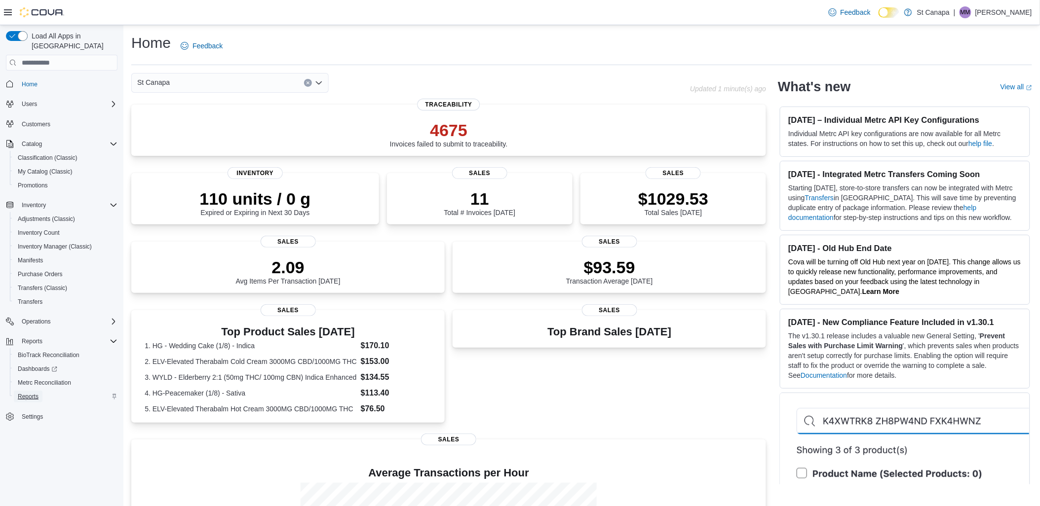
click at [26, 393] on span "Reports" at bounding box center [28, 397] width 21 height 8
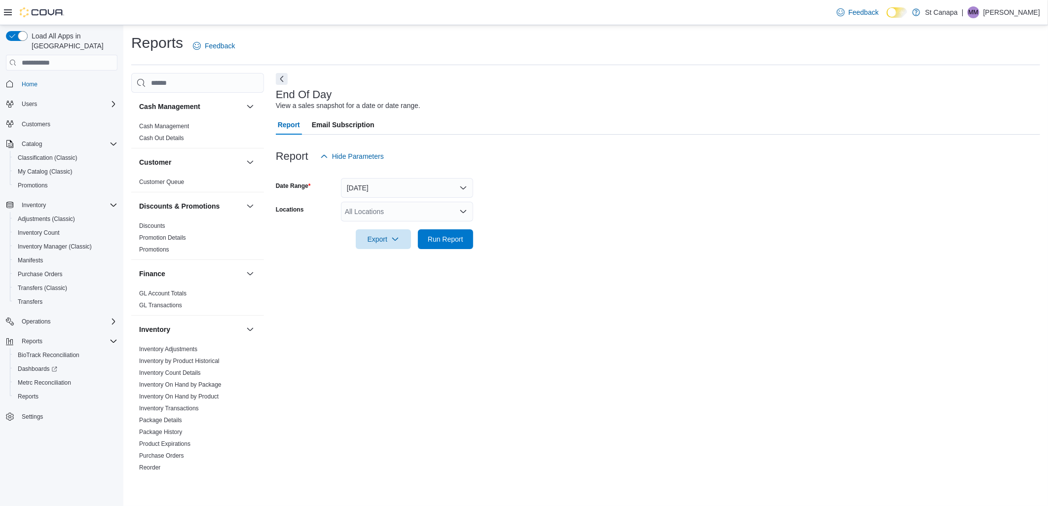
click at [462, 211] on icon "Open list of options" at bounding box center [463, 212] width 8 height 8
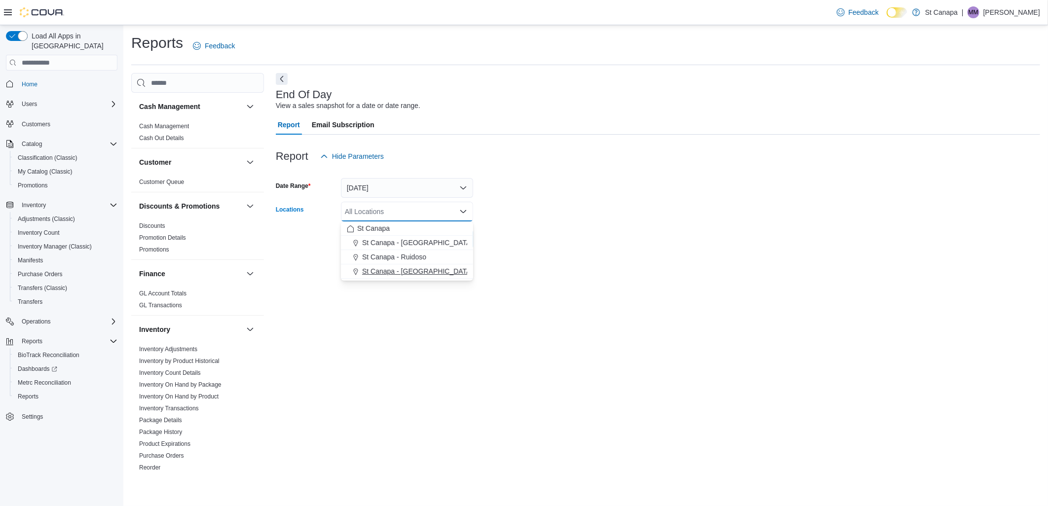
click at [437, 272] on span "St Canapa - [GEOGRAPHIC_DATA][PERSON_NAME]" at bounding box center [445, 271] width 167 height 10
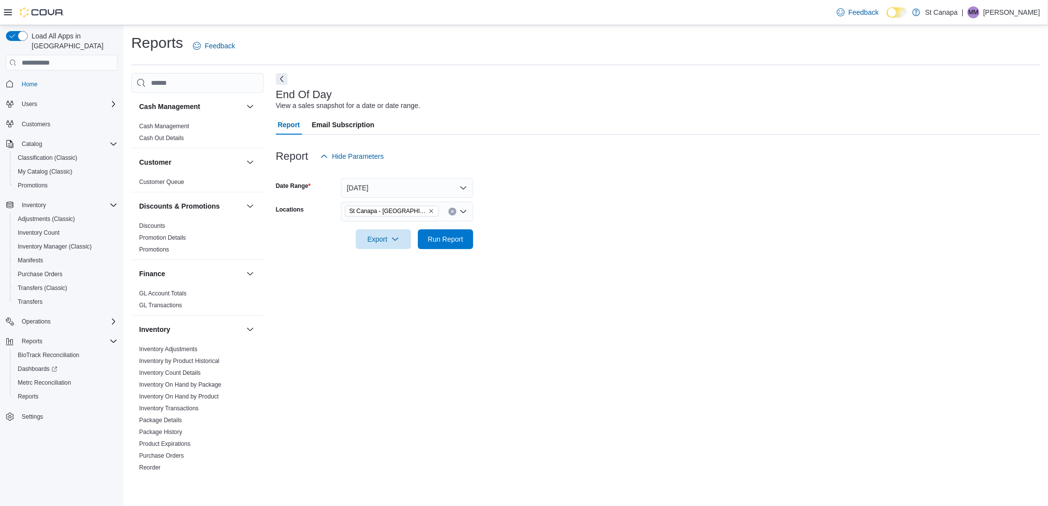
click at [549, 183] on form "Date Range Today Locations St Canapa - Santa Teresa Export Run Report" at bounding box center [658, 207] width 764 height 83
click at [455, 240] on span "Run Report" at bounding box center [446, 239] width 36 height 10
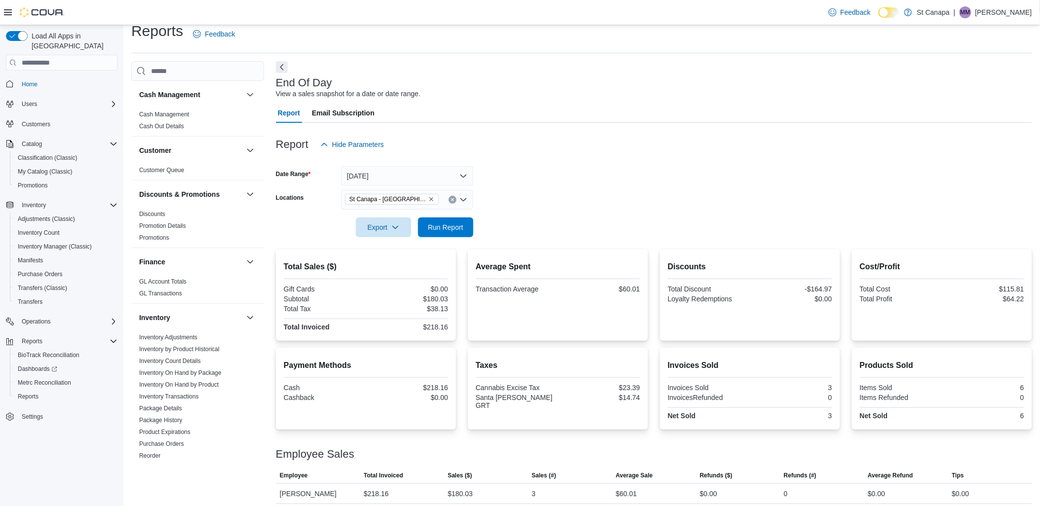
scroll to position [17, 0]
